Goal: Register for event/course

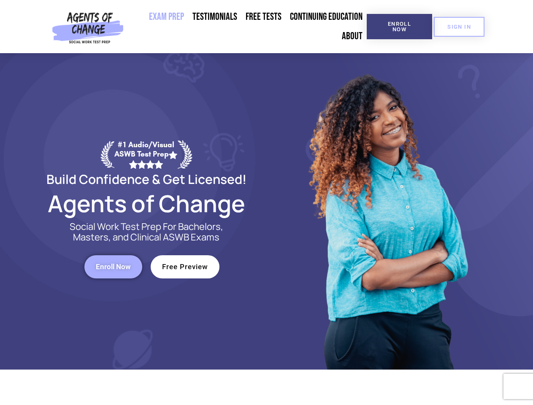
click at [267, 202] on div at bounding box center [387, 211] width 240 height 316
click at [399, 27] on span "Enroll Now" at bounding box center [399, 26] width 38 height 11
click at [459, 27] on span "SIGN IN" at bounding box center [459, 26] width 24 height 5
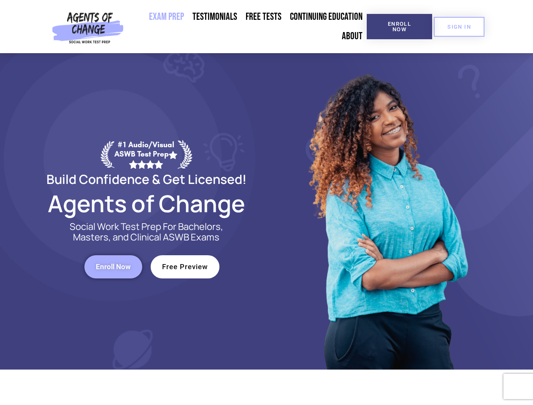
click at [113, 267] on span "Enroll Now" at bounding box center [113, 266] width 35 height 7
click at [185, 267] on span "Free Preview" at bounding box center [185, 266] width 46 height 7
